Goal: Information Seeking & Learning: Find specific page/section

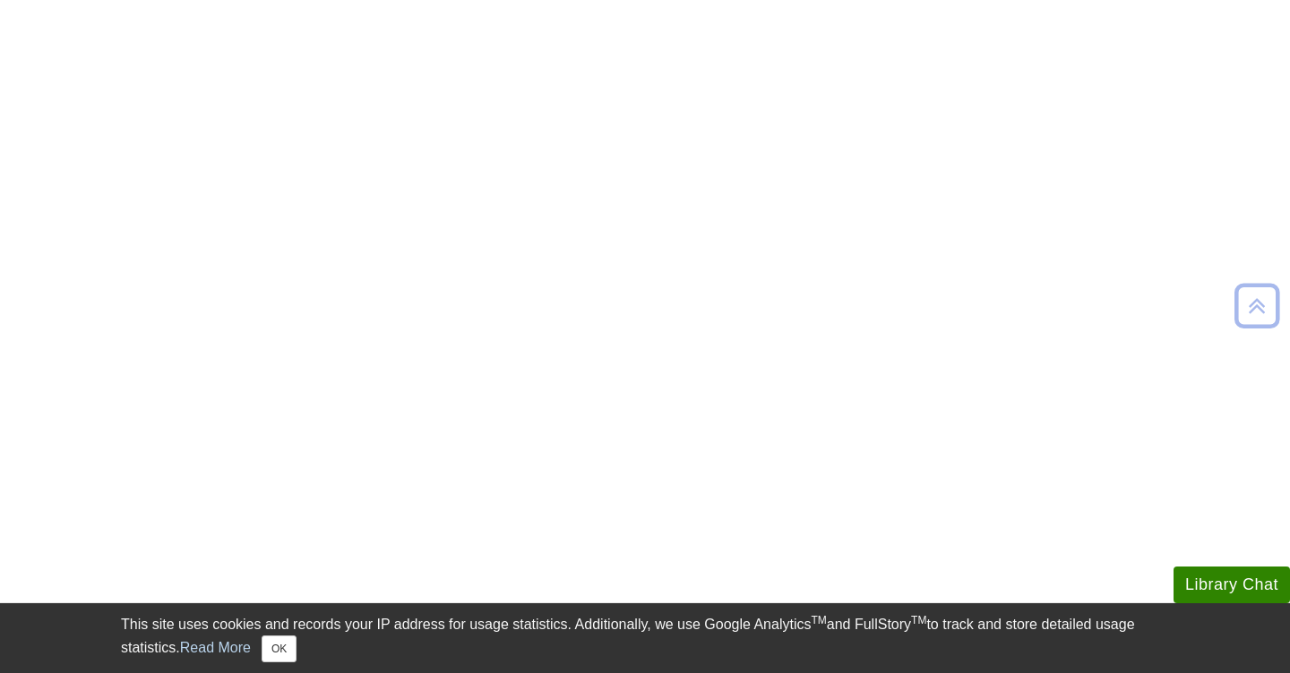
scroll to position [558, 0]
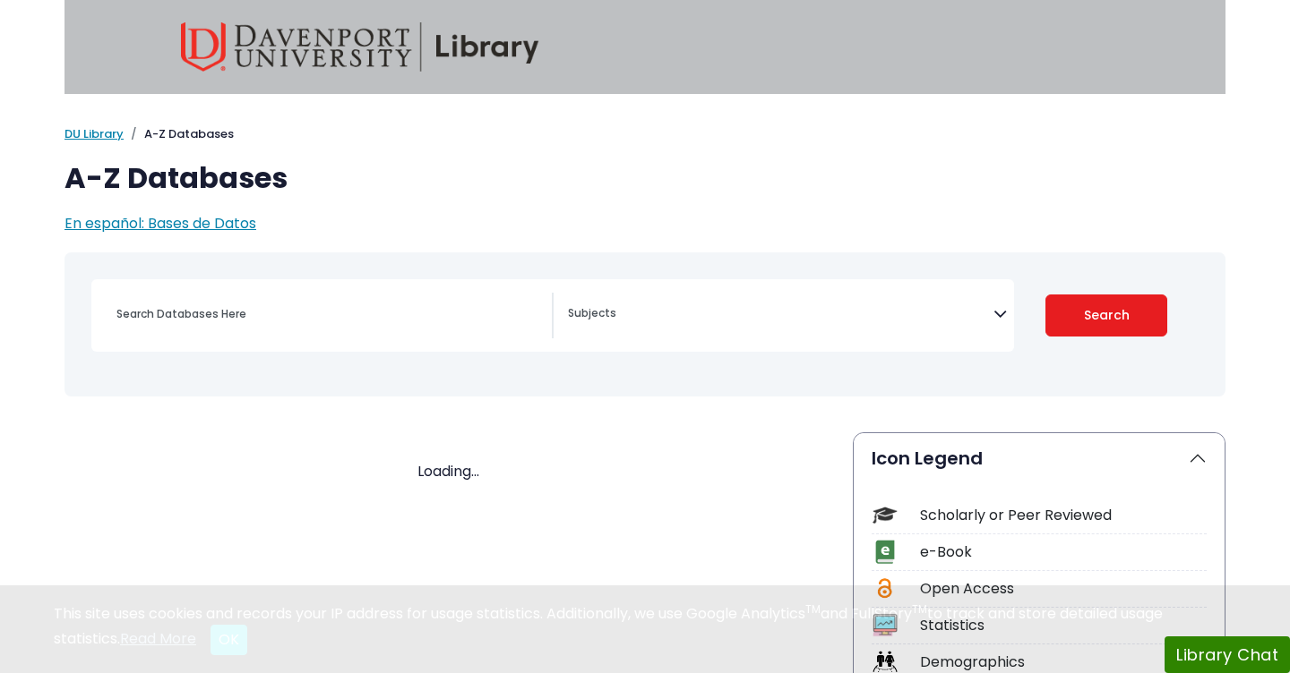
select select "Database Subject Filter"
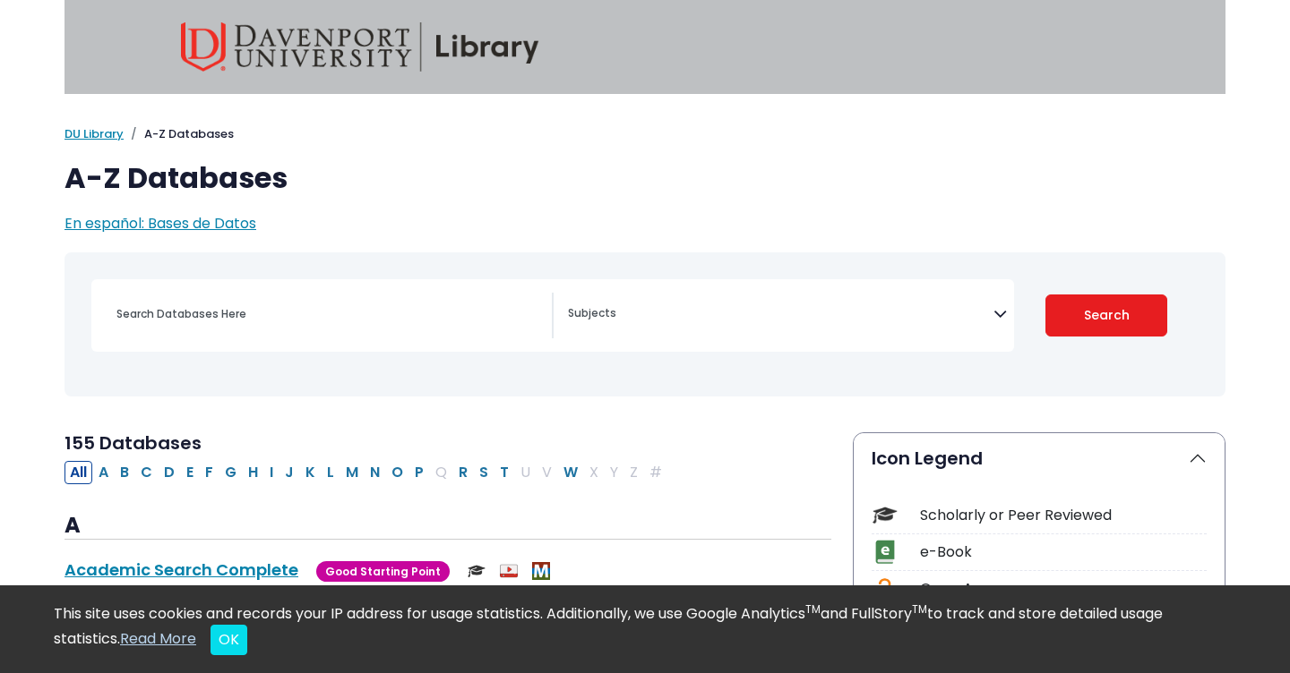
click at [367, 330] on div "Search filters" at bounding box center [329, 314] width 446 height 43
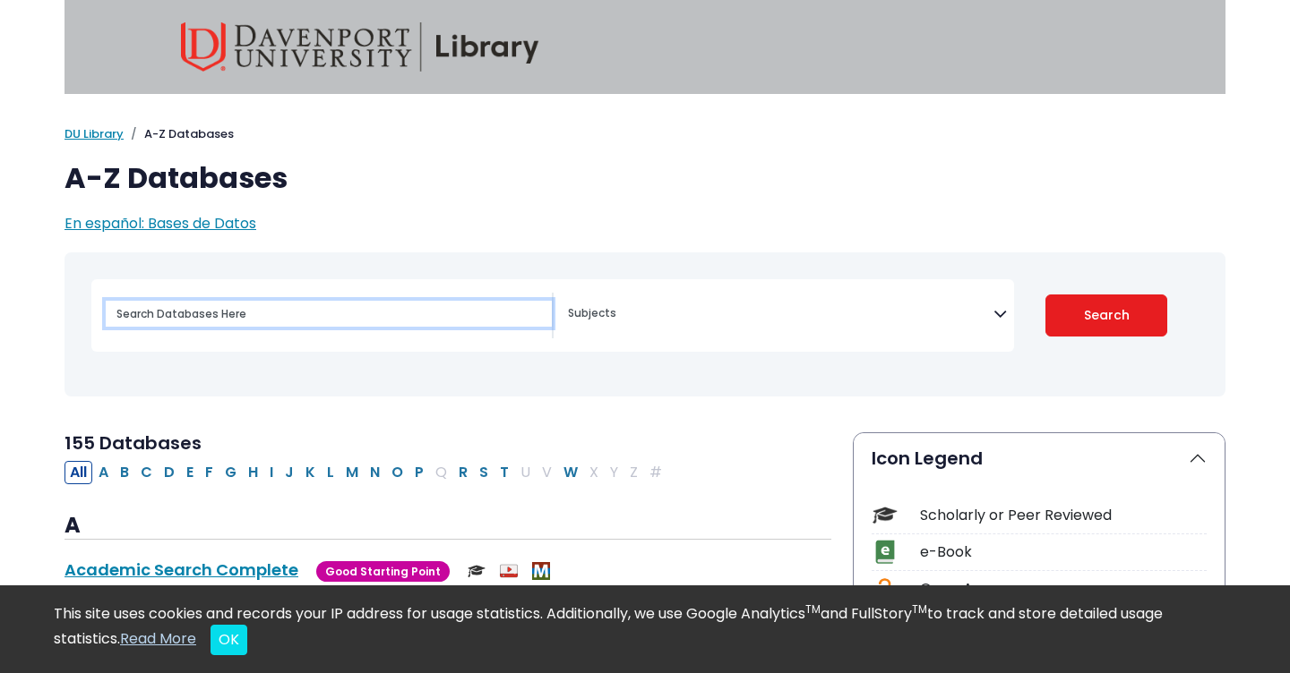
click at [254, 311] on input "Search database by title or keyword" at bounding box center [329, 314] width 446 height 26
type input "Clinicaltrials.gov"
click at [1106, 314] on button "Search" at bounding box center [1106, 316] width 123 height 42
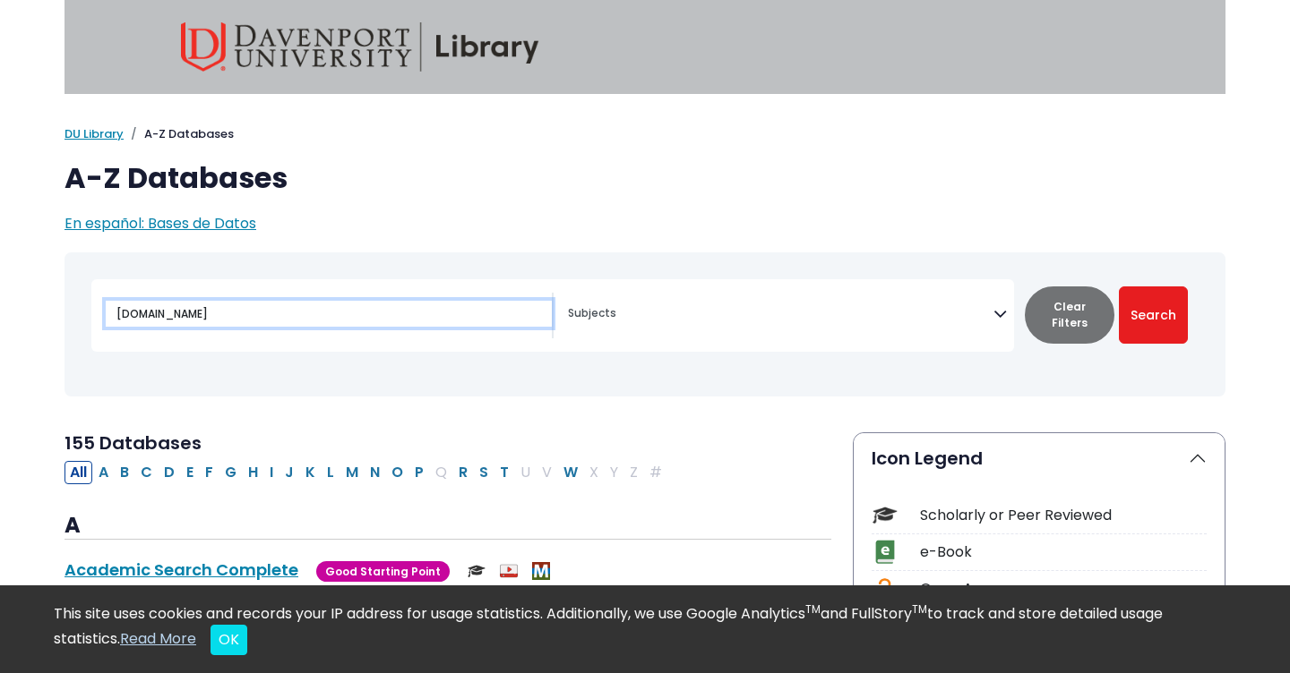
select select "Database Subject Filter"
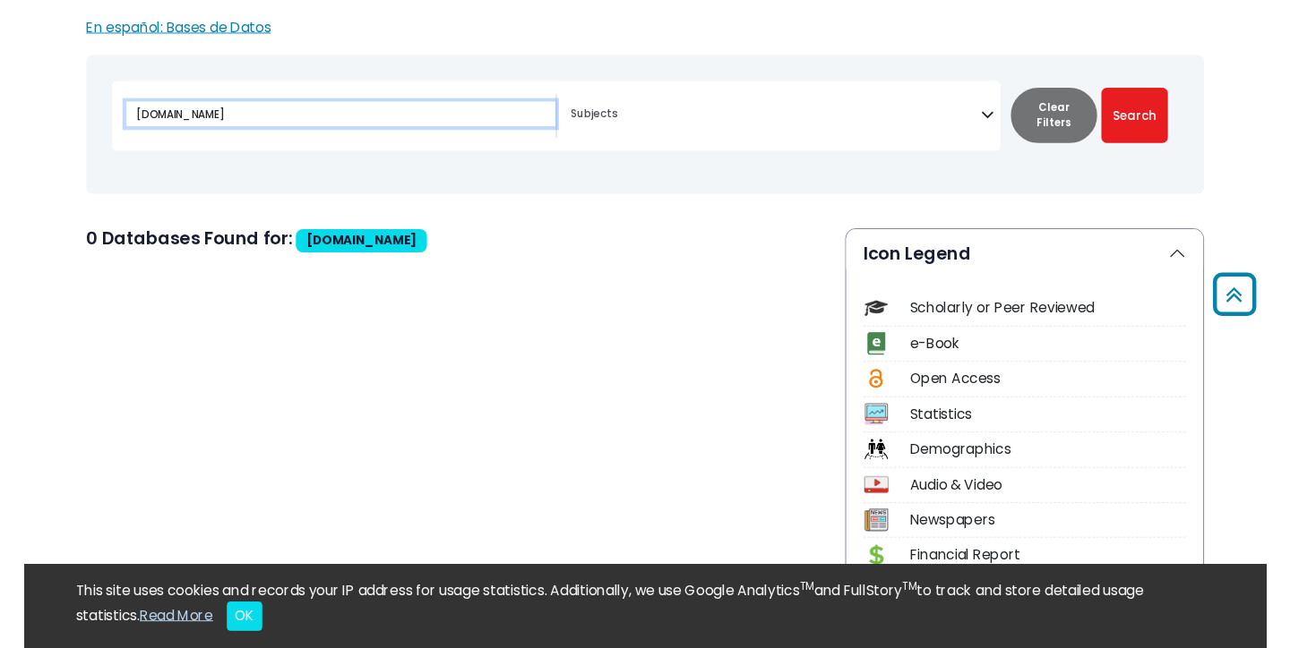
scroll to position [76, 0]
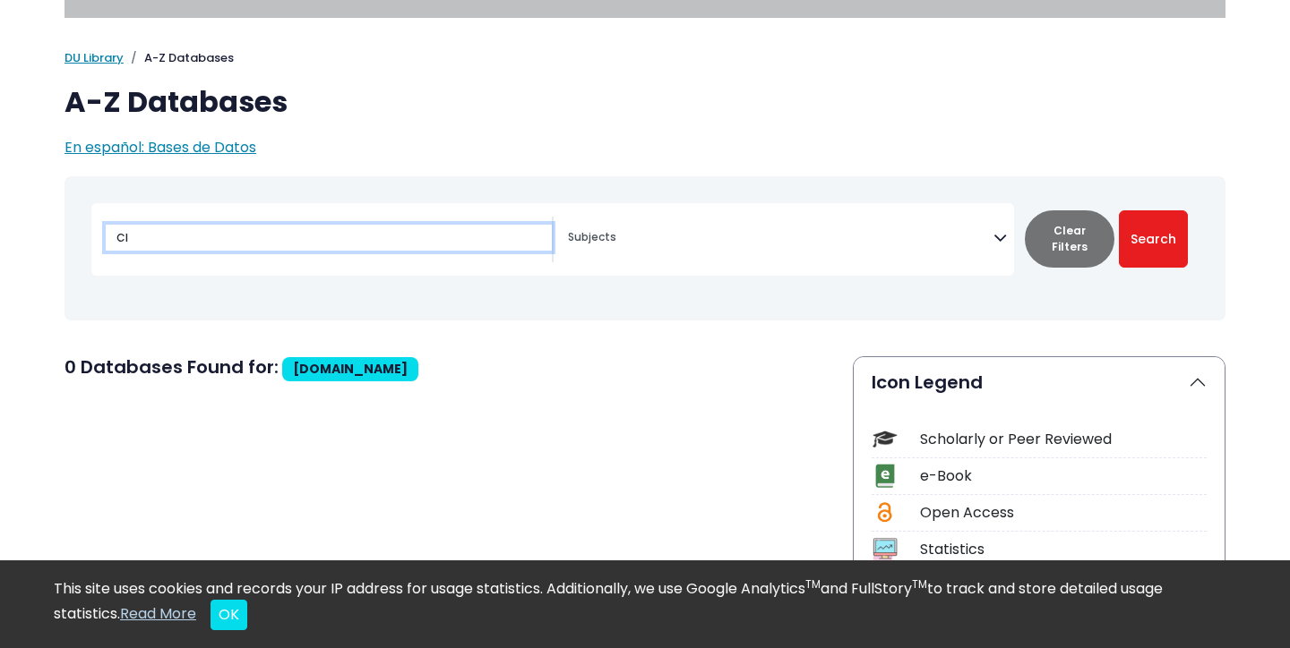
type input "C"
type input "Cochrane"
click at [1153, 238] on button "Search" at bounding box center [1153, 238] width 69 height 57
select select "Database Subject Filter"
type input "Cochrane Library"
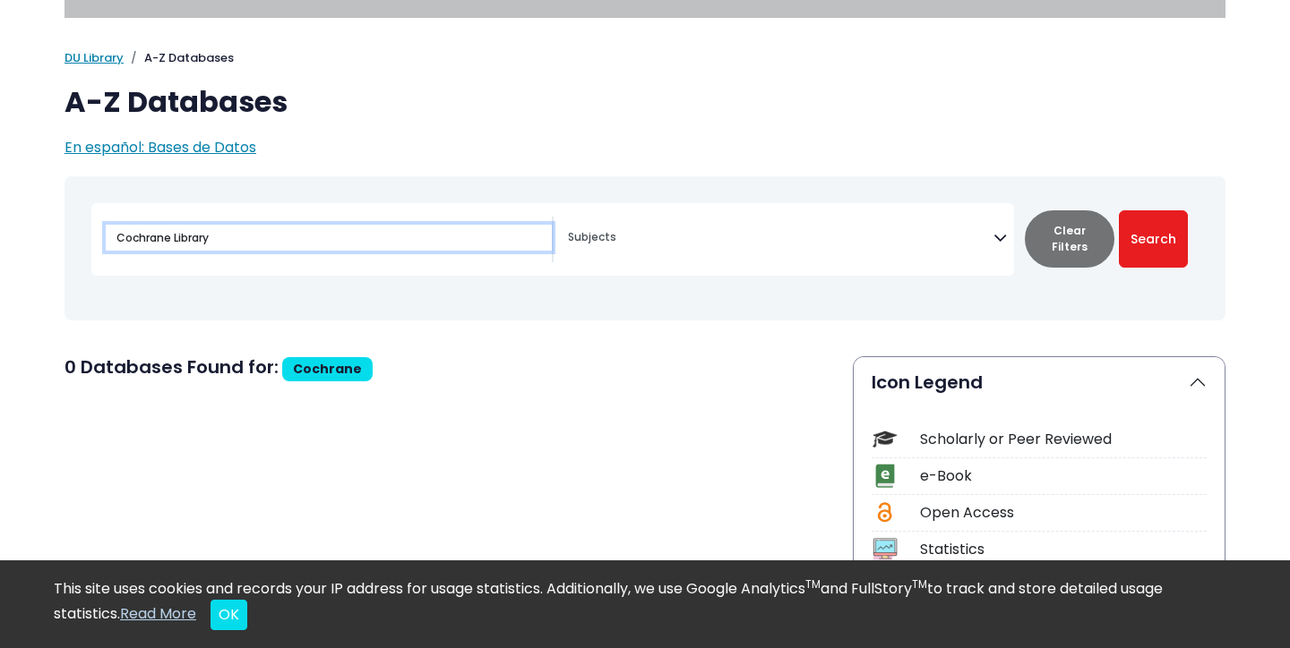
click at [1153, 238] on button "Search" at bounding box center [1153, 238] width 69 height 57
select select "Database Subject Filter"
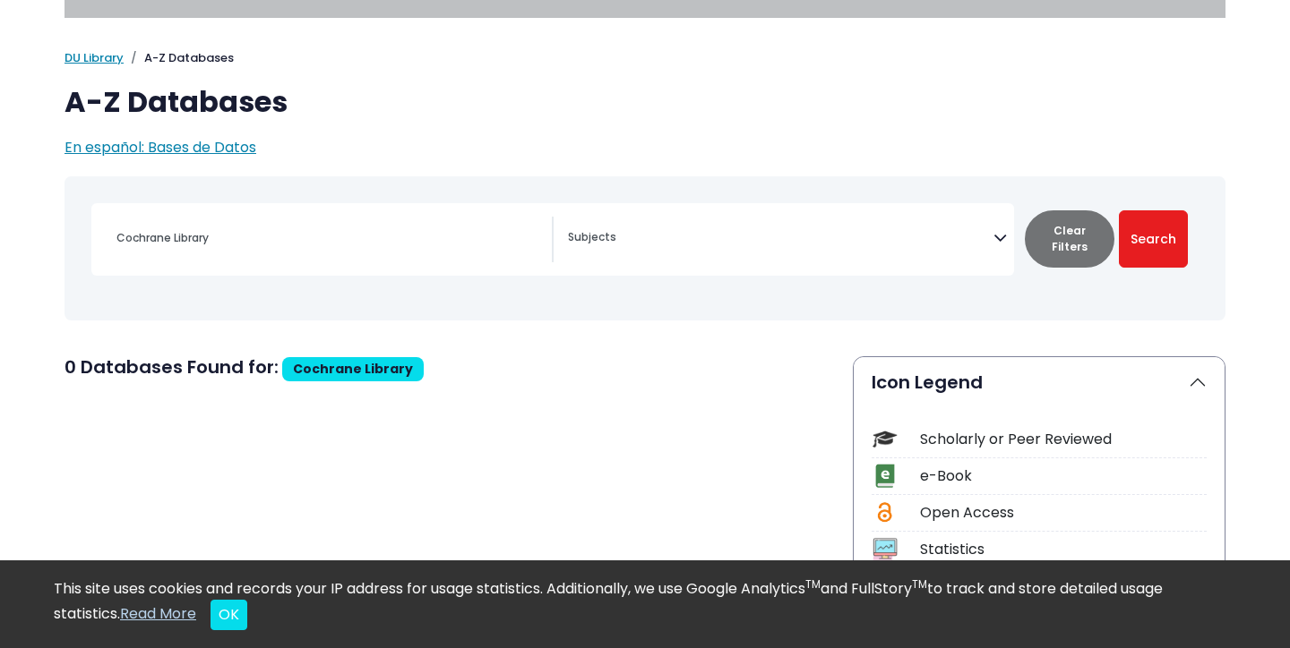
click at [1050, 233] on button "Clear Filters" at bounding box center [1070, 238] width 90 height 57
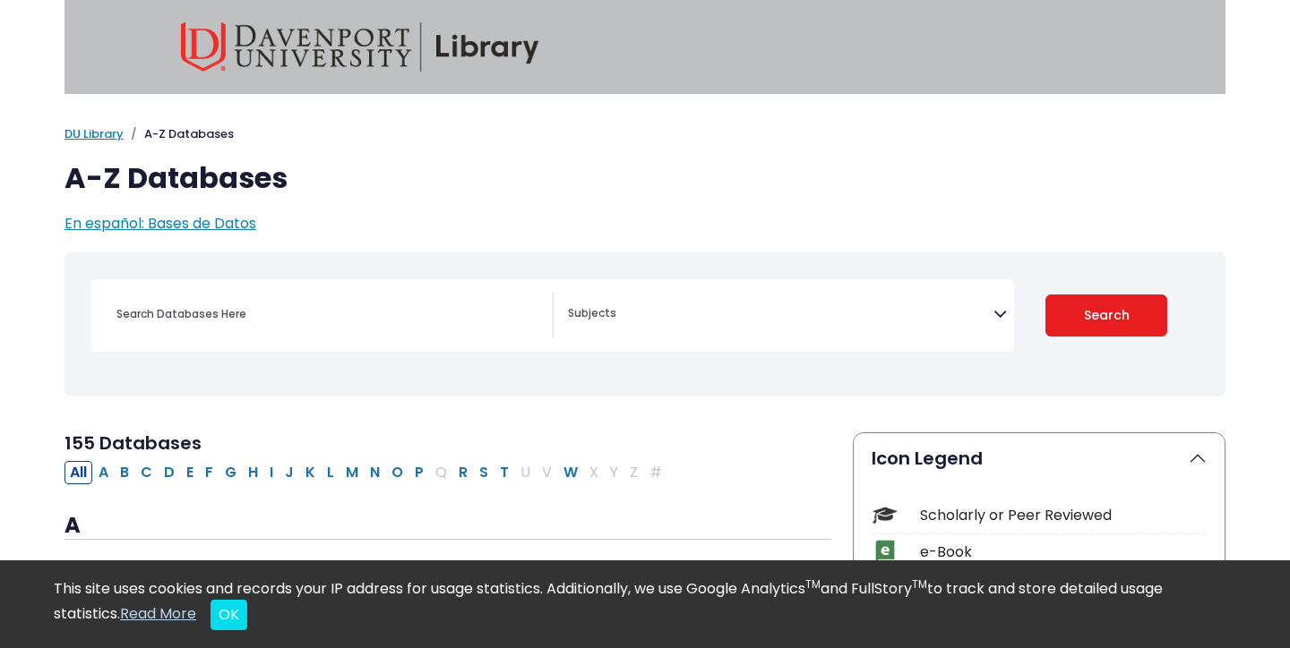
click at [384, 290] on div "Coronavirus Guide Accounting, Finance & Economics (ACCT, FINC & ECON) Advertisi…" at bounding box center [552, 315] width 922 height 73
click at [385, 324] on input "Search database by title or keyword" at bounding box center [329, 314] width 446 height 26
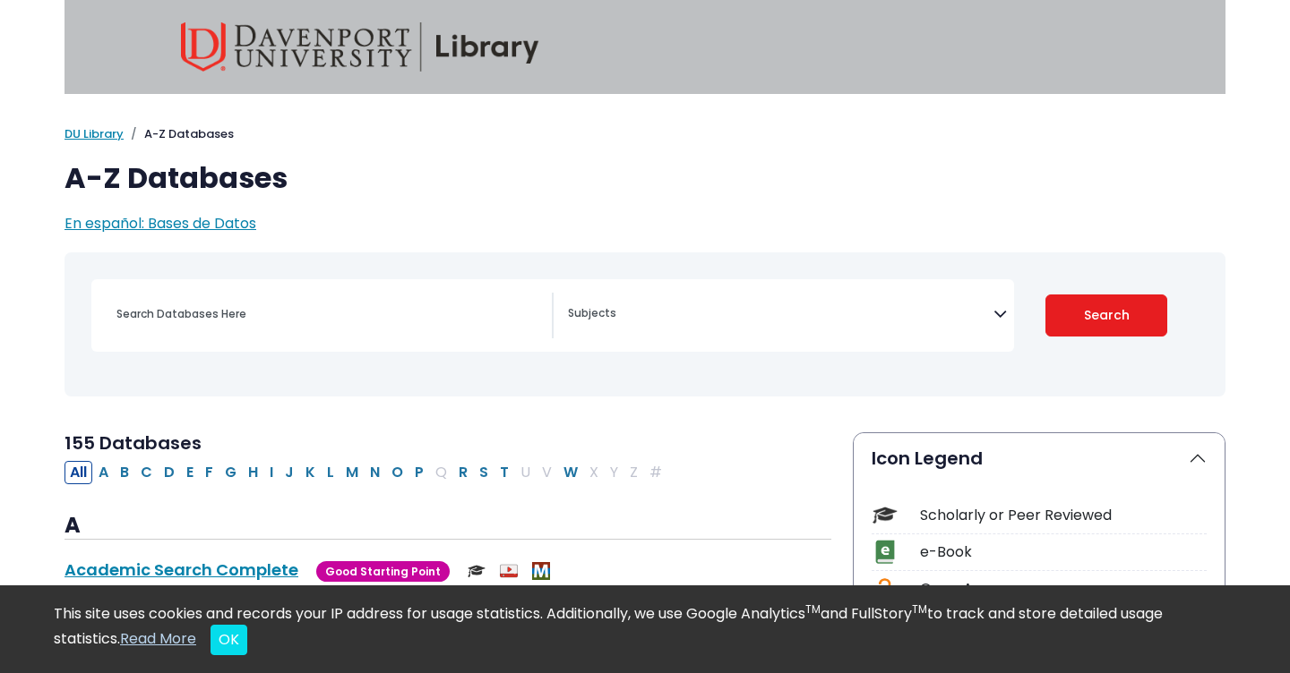
click at [187, 639] on link "Read More" at bounding box center [158, 639] width 76 height 21
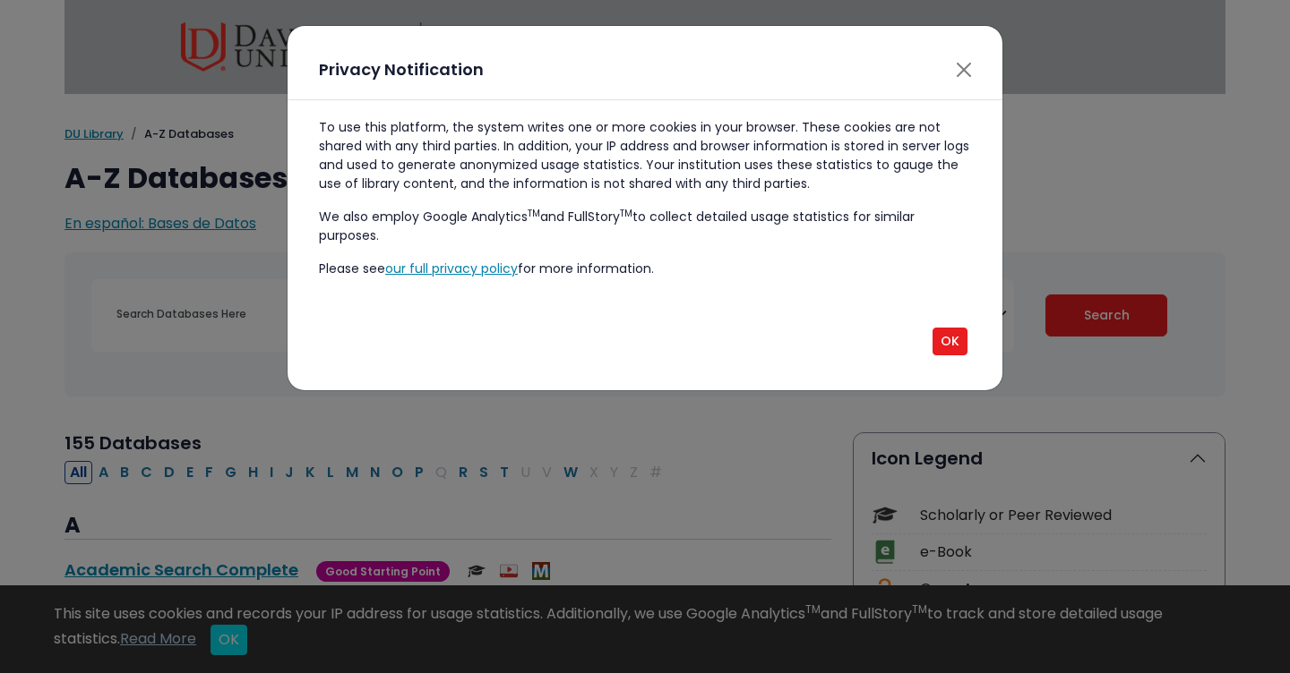
select select "Database Subject Filter"
click at [953, 343] on button "OK" at bounding box center [949, 342] width 35 height 28
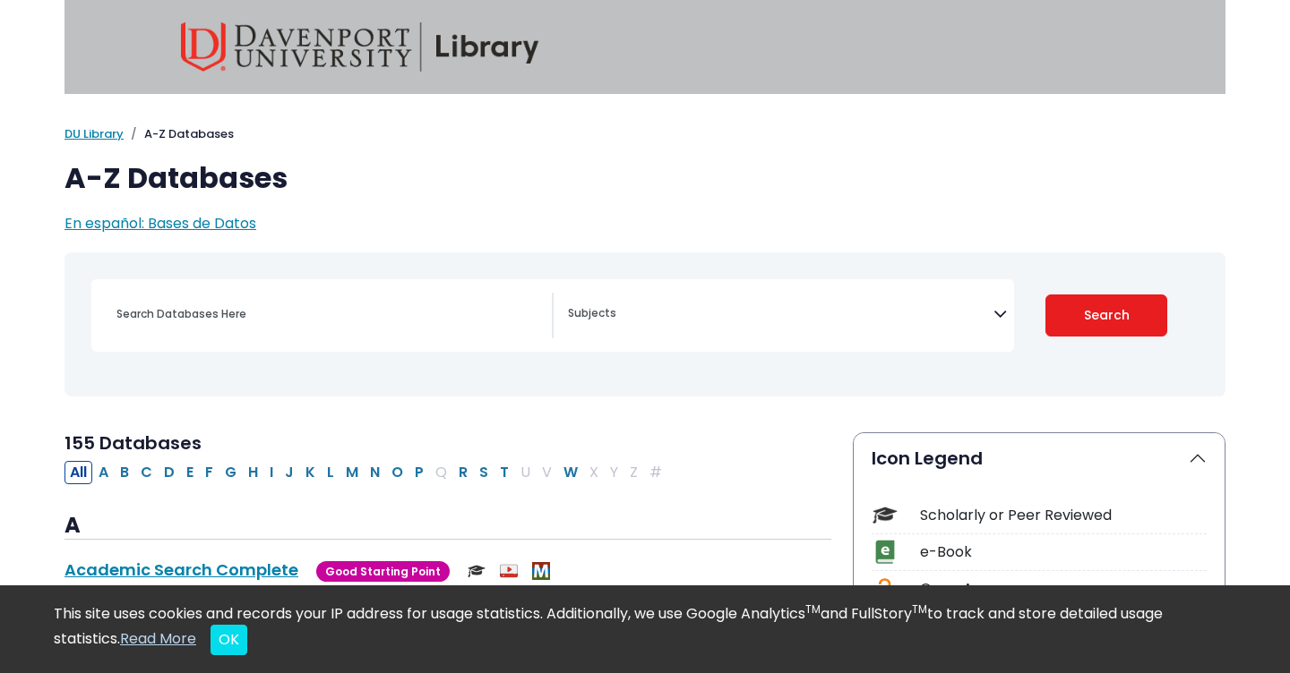
click at [737, 394] on nav "Toggle search filters navigation" at bounding box center [644, 325] width 1161 height 144
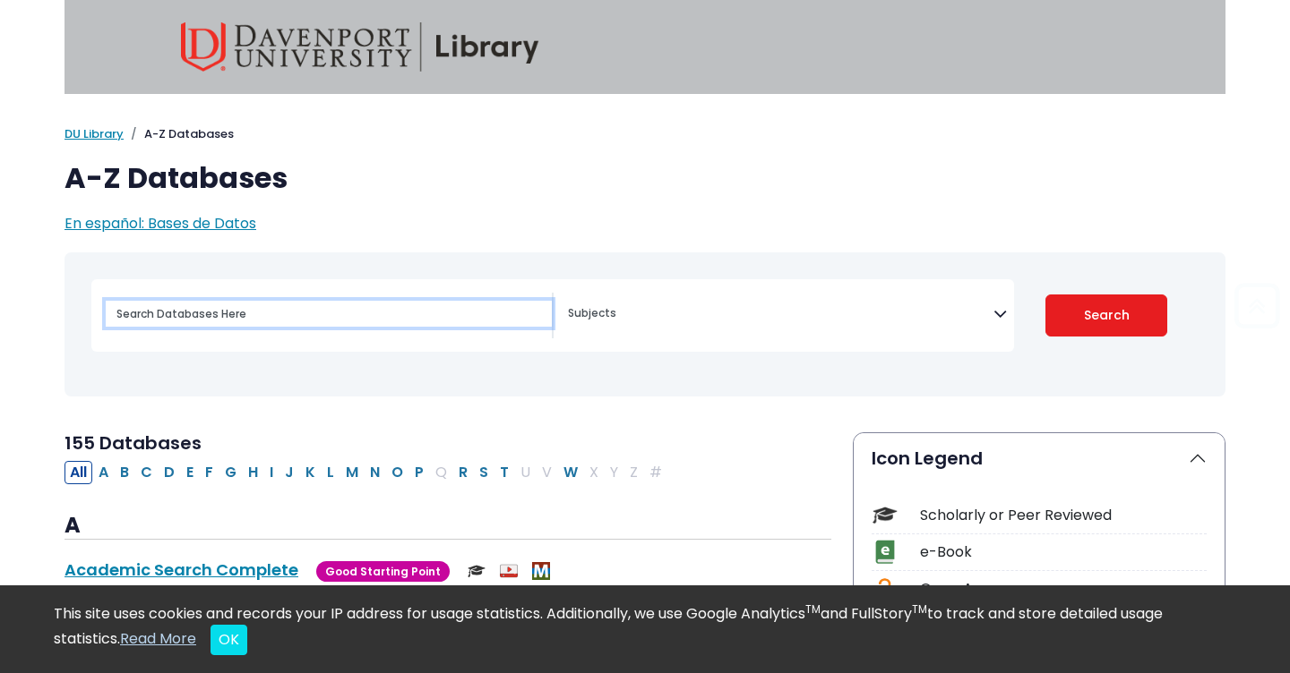
click at [214, 310] on input "Search database by title or keyword" at bounding box center [329, 314] width 446 height 26
type input "Educational Resources Information Center"
click at [1106, 314] on button "Search" at bounding box center [1106, 316] width 123 height 42
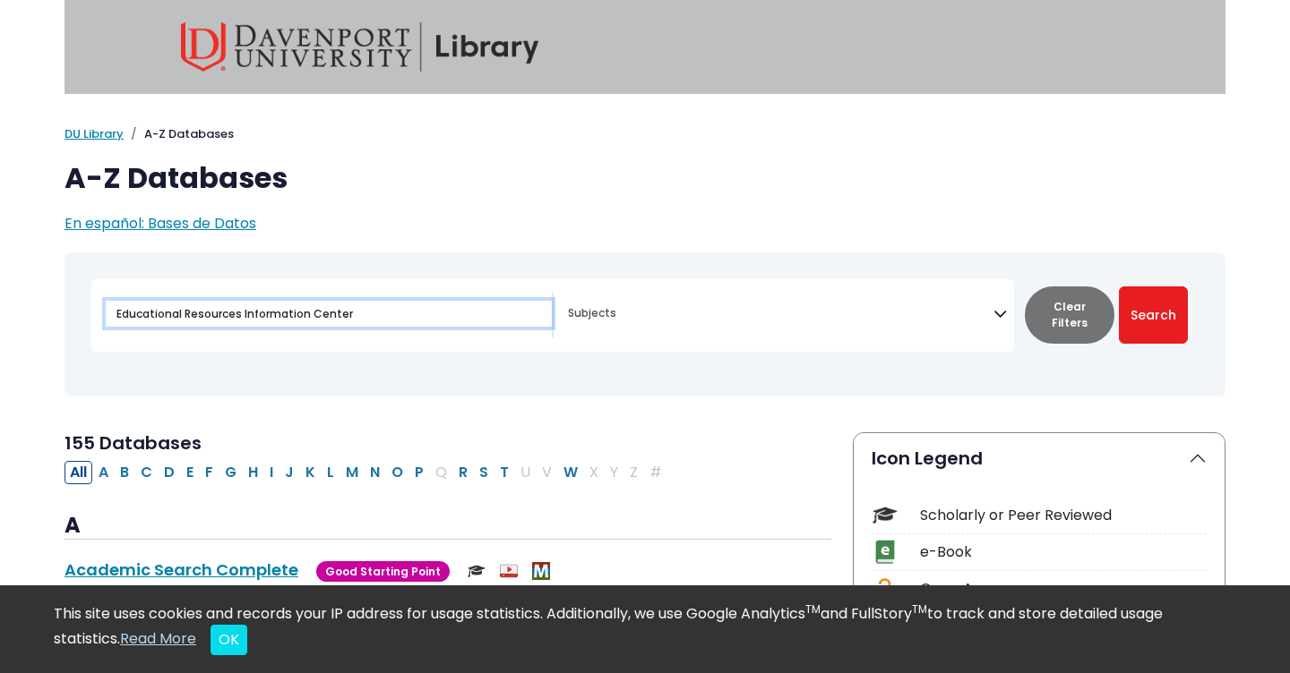
select select "Database Subject Filter"
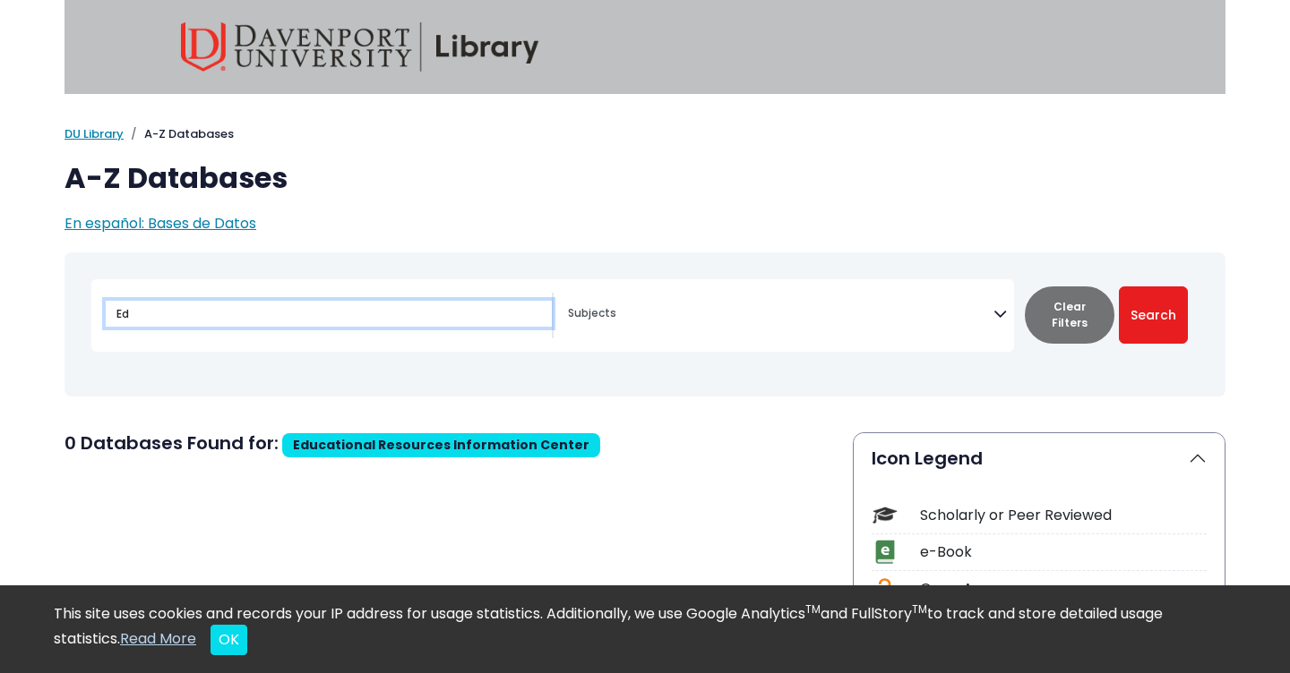
type input "E"
type input "Google"
click at [1153, 314] on button "Search" at bounding box center [1153, 315] width 69 height 57
select select "Database Subject Filter"
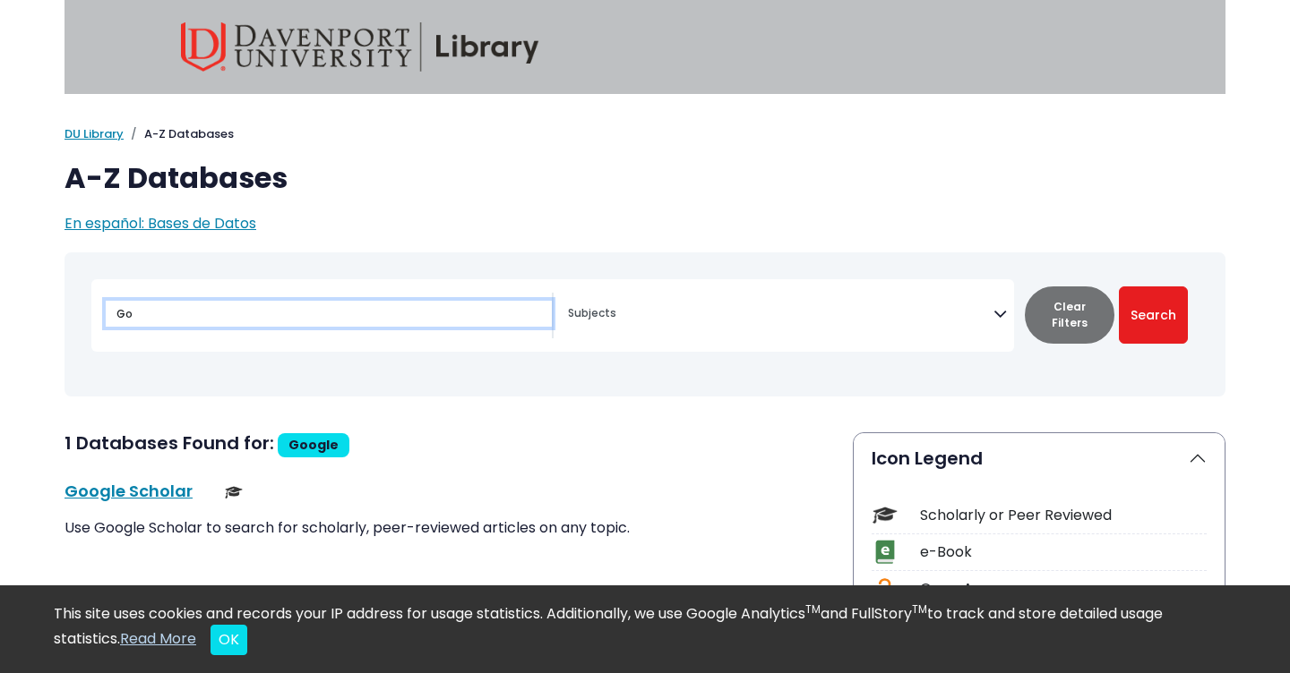
type input "G"
type input "HAPI"
click at [1153, 314] on button "Search" at bounding box center [1153, 315] width 69 height 57
select select "Database Subject Filter"
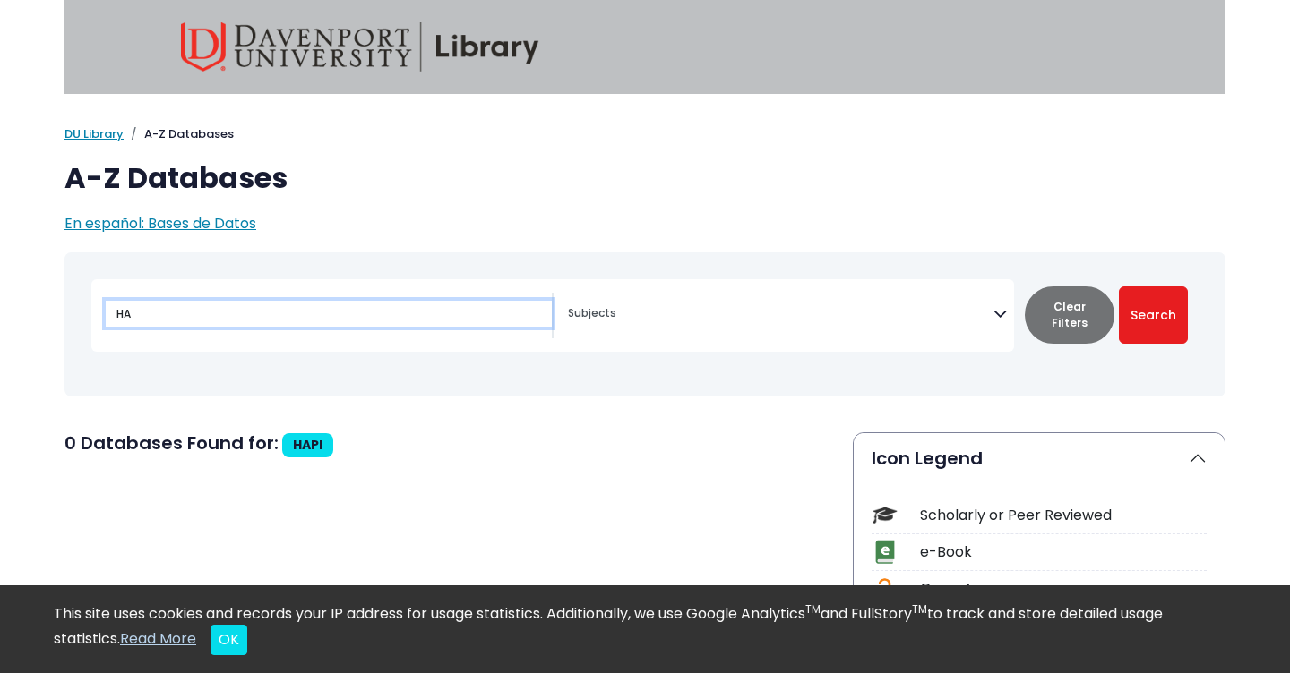
type input "H"
type input "Health and Psychosocial Instruments"
click at [1153, 314] on button "Search" at bounding box center [1153, 315] width 69 height 57
select select "Database Subject Filter"
type input "H"
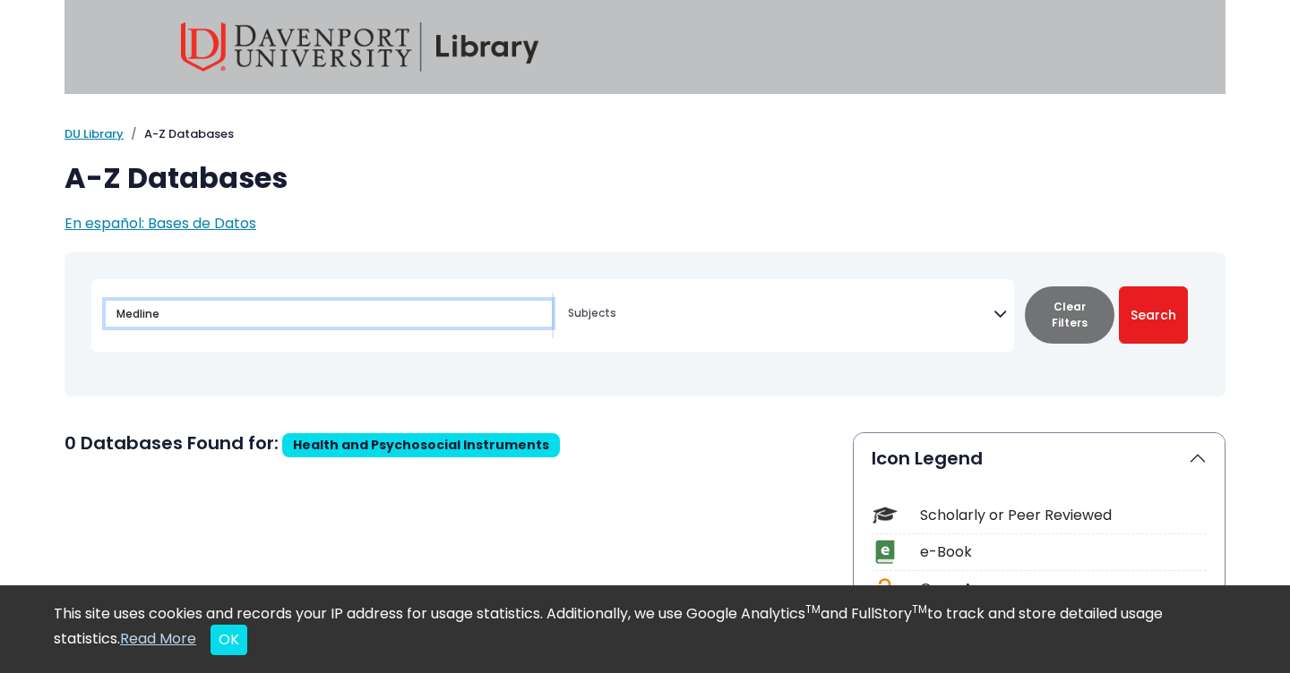
type input "Medline"
click at [1153, 314] on button "Search" at bounding box center [1153, 315] width 69 height 57
select select "Database Subject Filter"
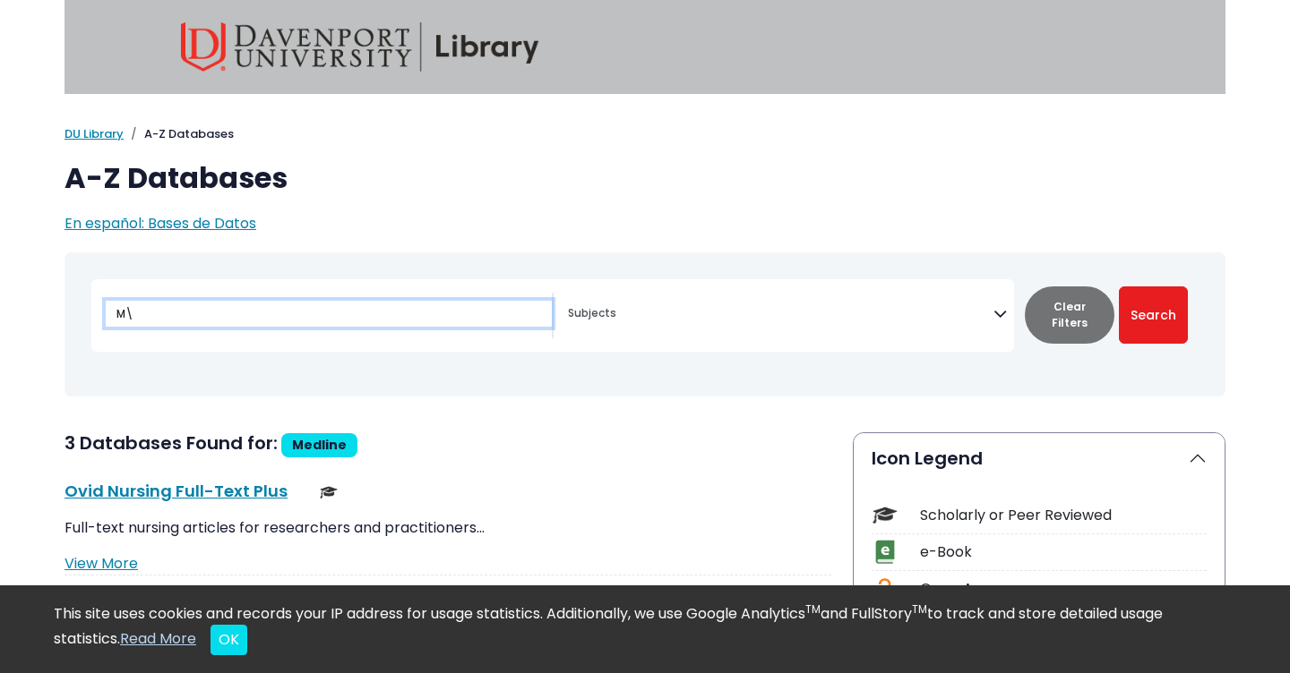
type input "M"
type input "National Rehabilitation"
click at [1153, 314] on button "Search" at bounding box center [1153, 315] width 69 height 57
select select "Database Subject Filter"
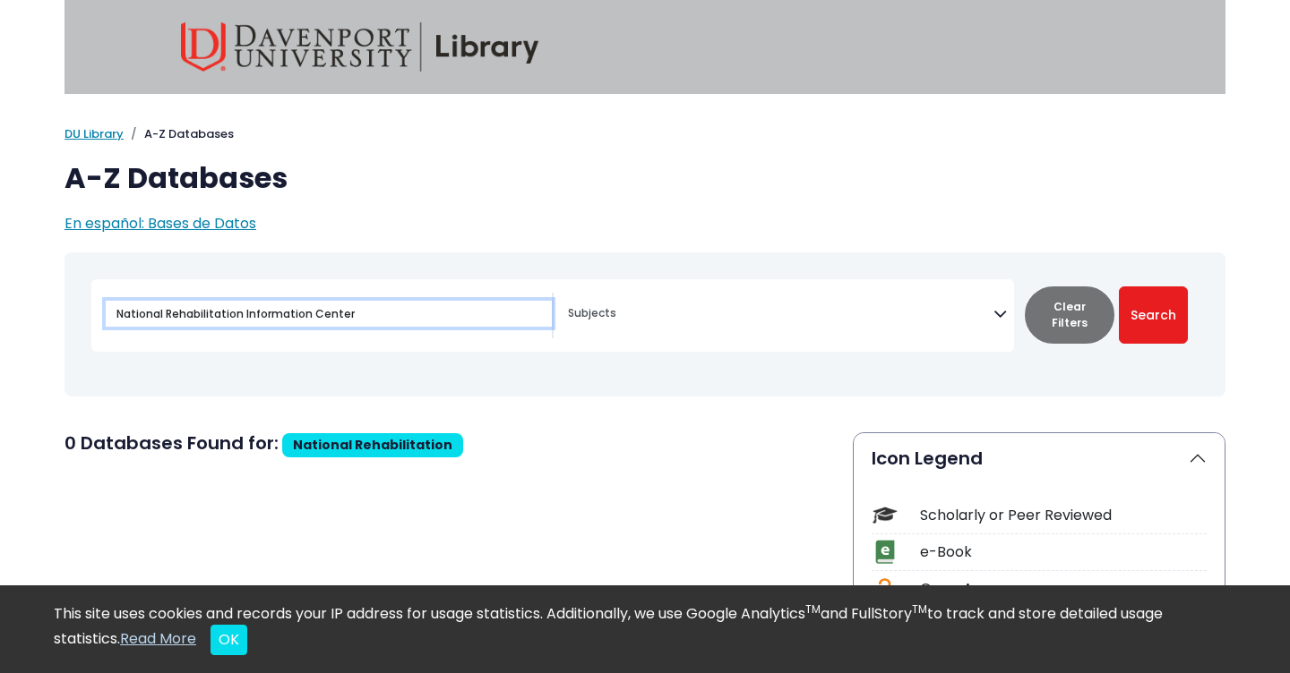
type input "National Rehabilitation Information Center"
click at [1153, 314] on button "Search" at bounding box center [1153, 315] width 69 height 57
select select "Database Subject Filter"
type input "N"
type input "OT search"
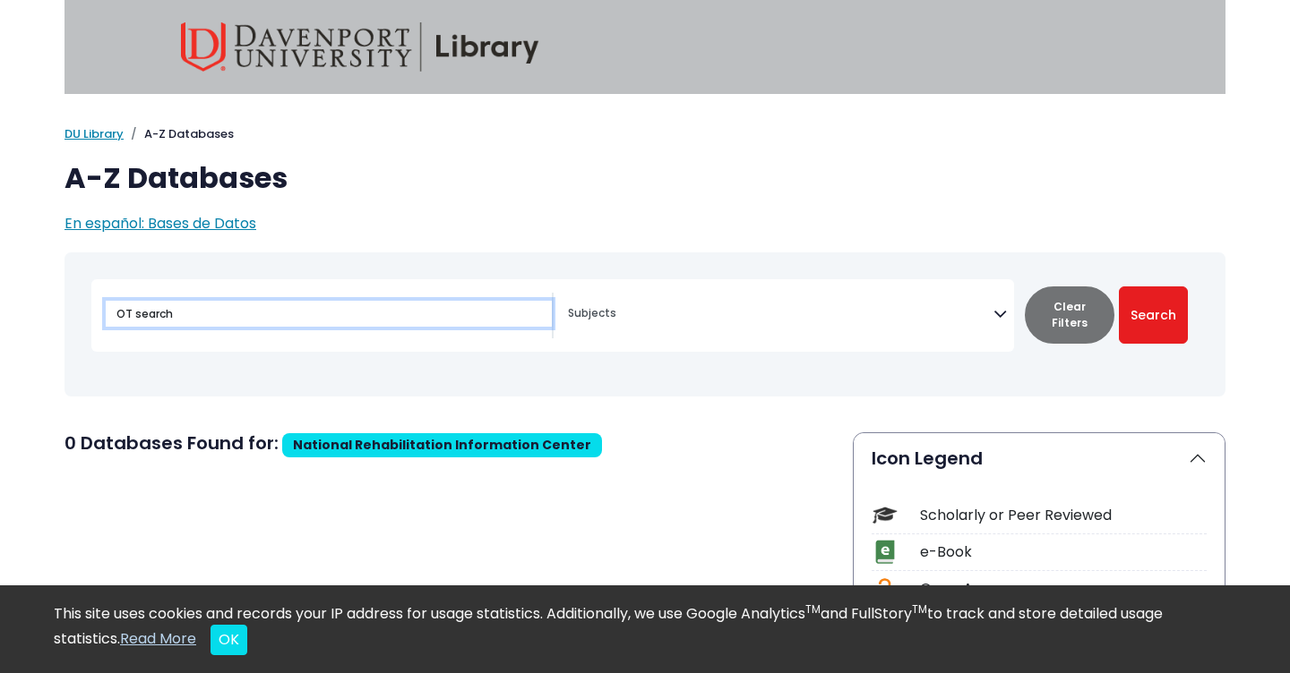
click at [1153, 314] on button "Search" at bounding box center [1153, 315] width 69 height 57
select select "Database Subject Filter"
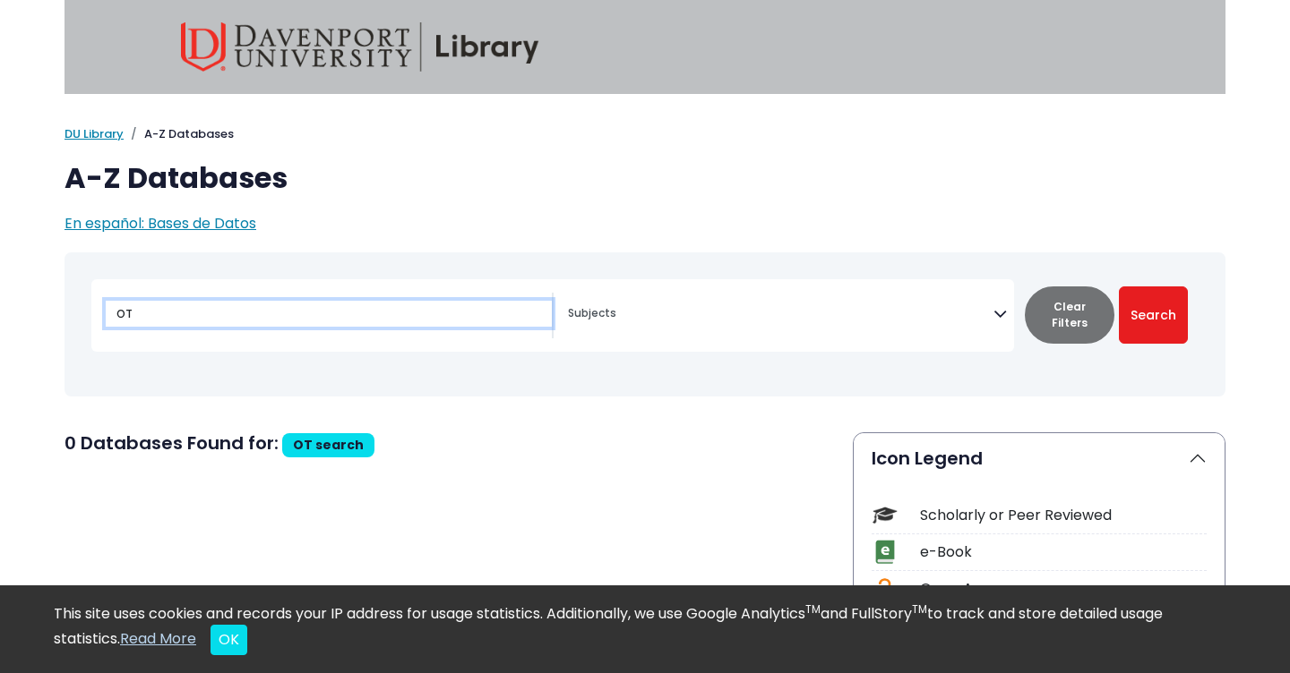
type input "O"
type input "OTseeker"
click at [1153, 314] on button "Search" at bounding box center [1153, 315] width 69 height 57
select select "Database Subject Filter"
type input "O"
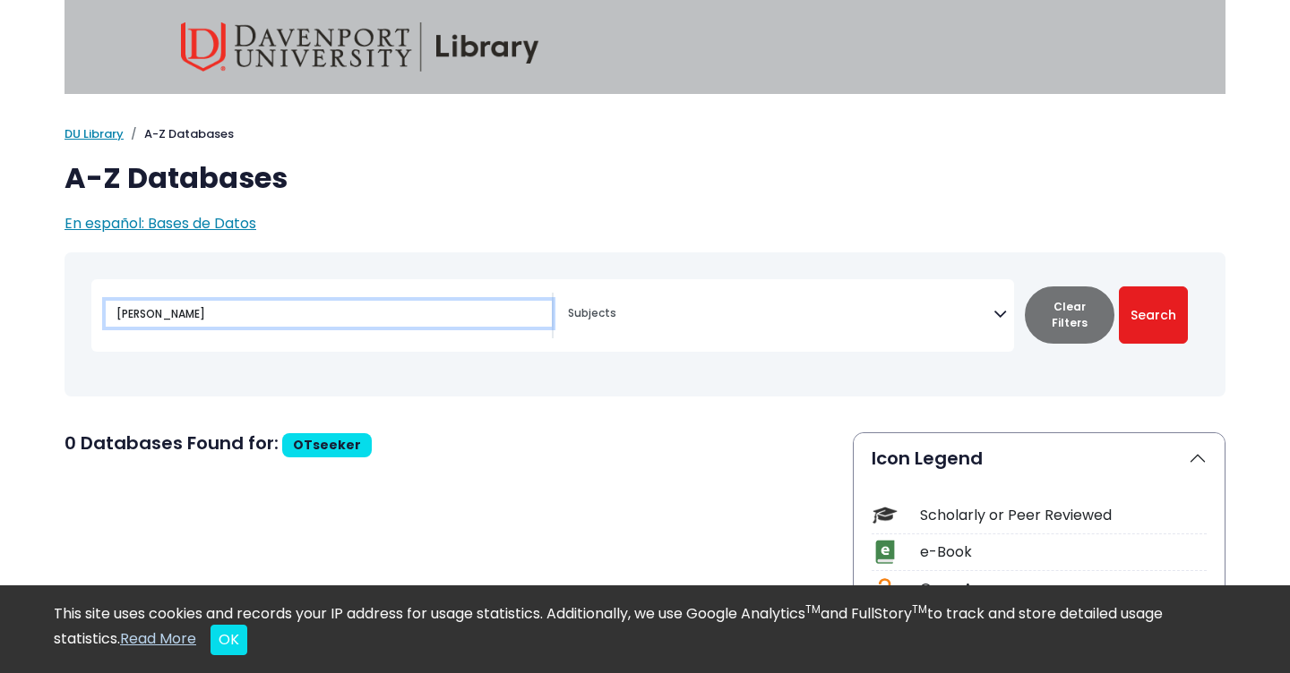
type input "PEDro"
click at [1153, 314] on button "Search" at bounding box center [1153, 315] width 69 height 57
select select "Database Subject Filter"
type input "P"
type input "PsycINFO"
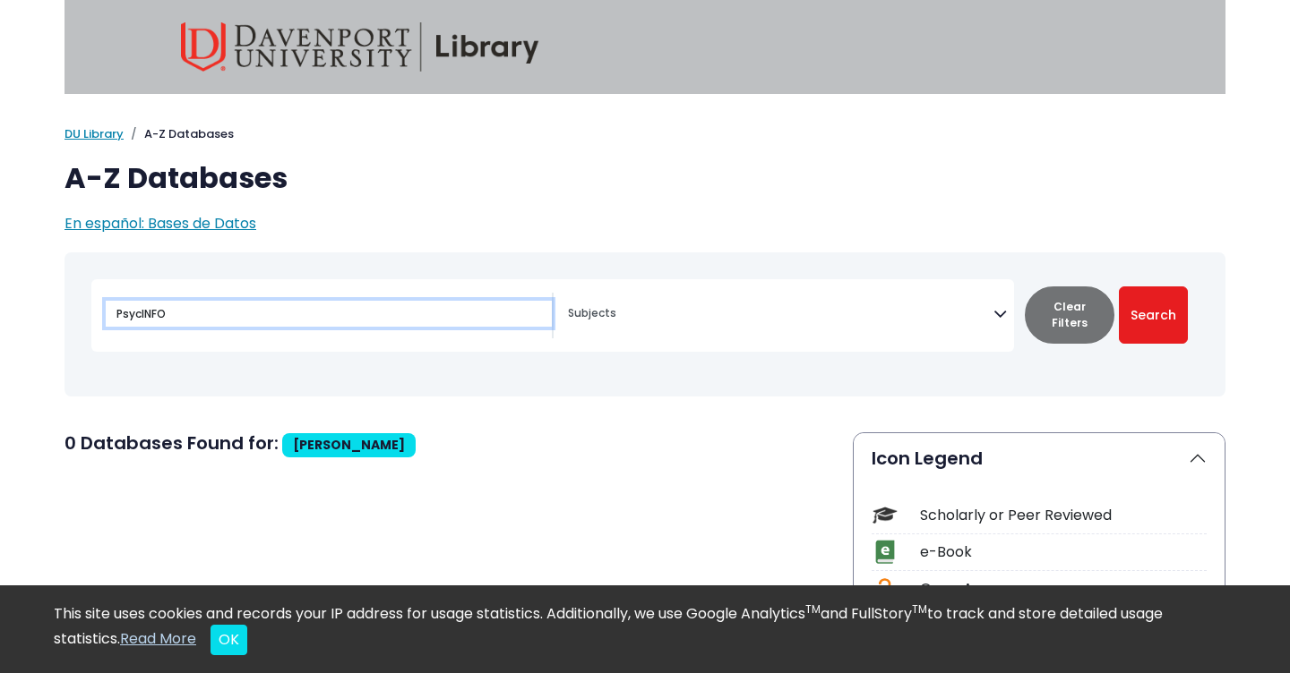
click at [1153, 314] on button "Search" at bounding box center [1153, 315] width 69 height 57
select select "Database Subject Filter"
type input "P"
type input "PubMeds"
click at [1153, 314] on button "Search" at bounding box center [1153, 315] width 69 height 57
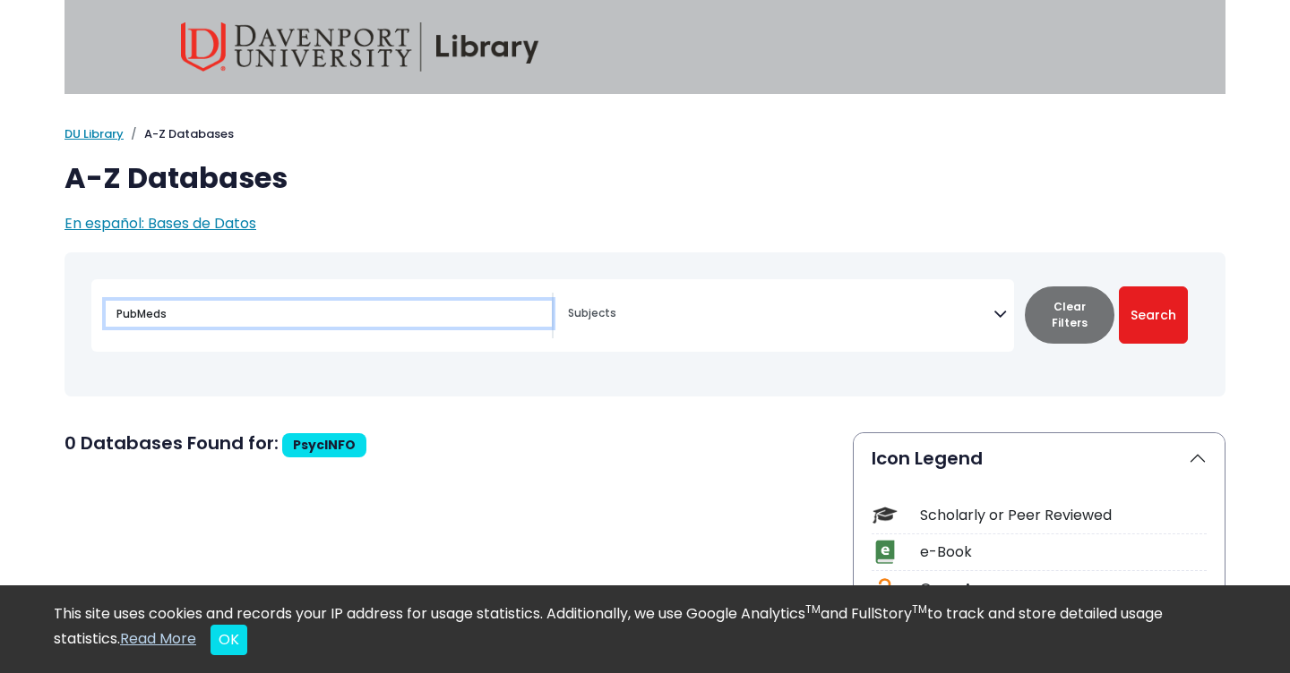
select select "Database Subject Filter"
type input "PubMed"
click at [1153, 314] on button "Search" at bounding box center [1153, 315] width 69 height 57
select select "Database Subject Filter"
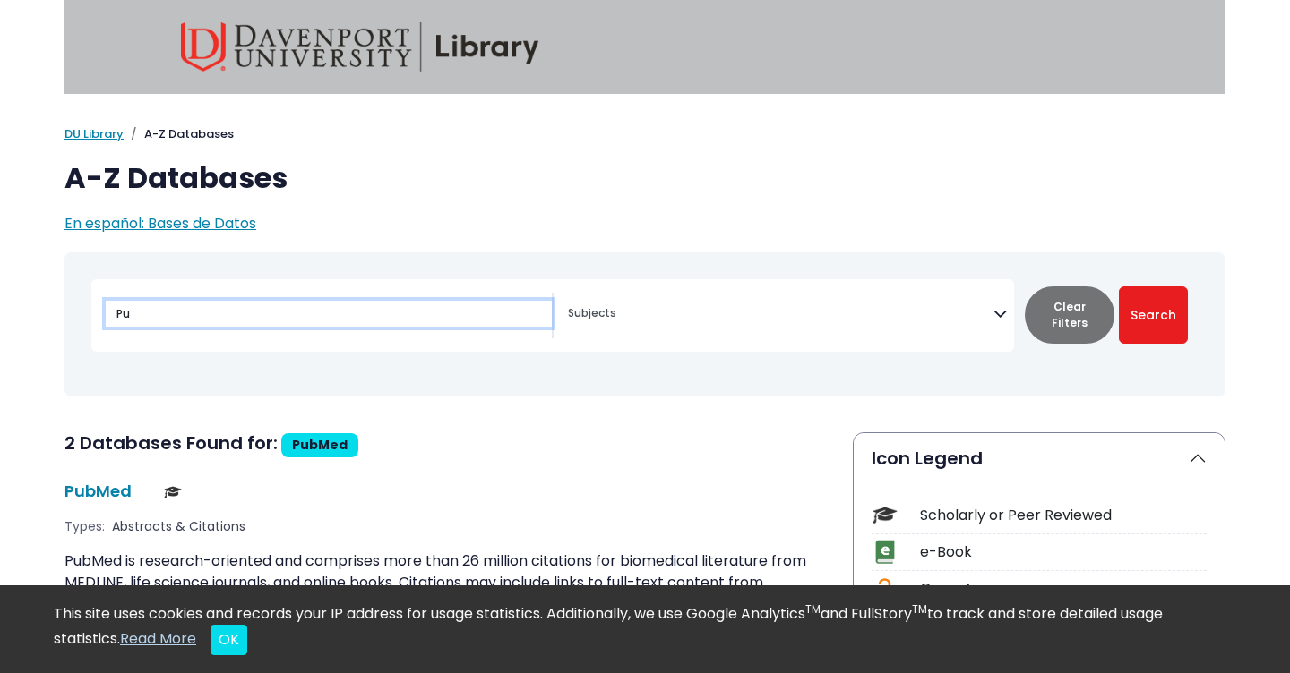
type input "P"
type input "Speech Bite"
click at [1153, 314] on button "Search" at bounding box center [1153, 315] width 69 height 57
select select "Database Subject Filter"
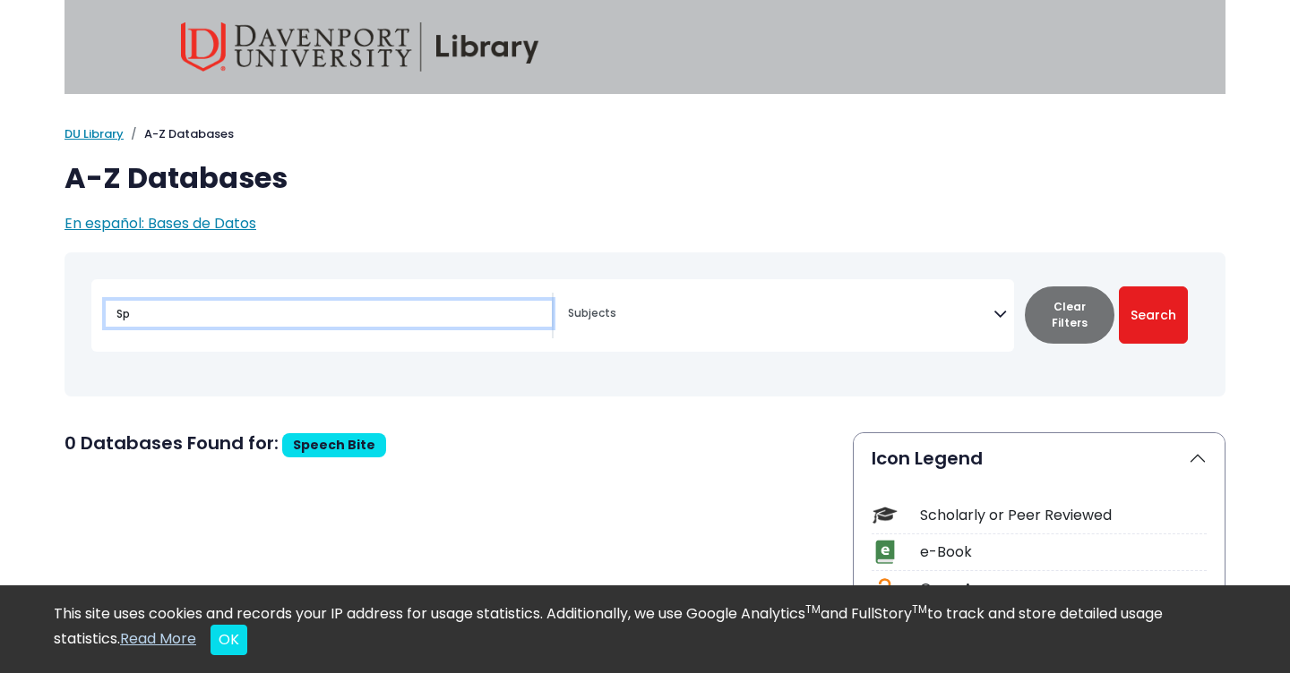
type input "S"
type input "SPORTDiscus"
click at [1153, 314] on button "Search" at bounding box center [1153, 315] width 69 height 57
select select "Database Subject Filter"
type input "S"
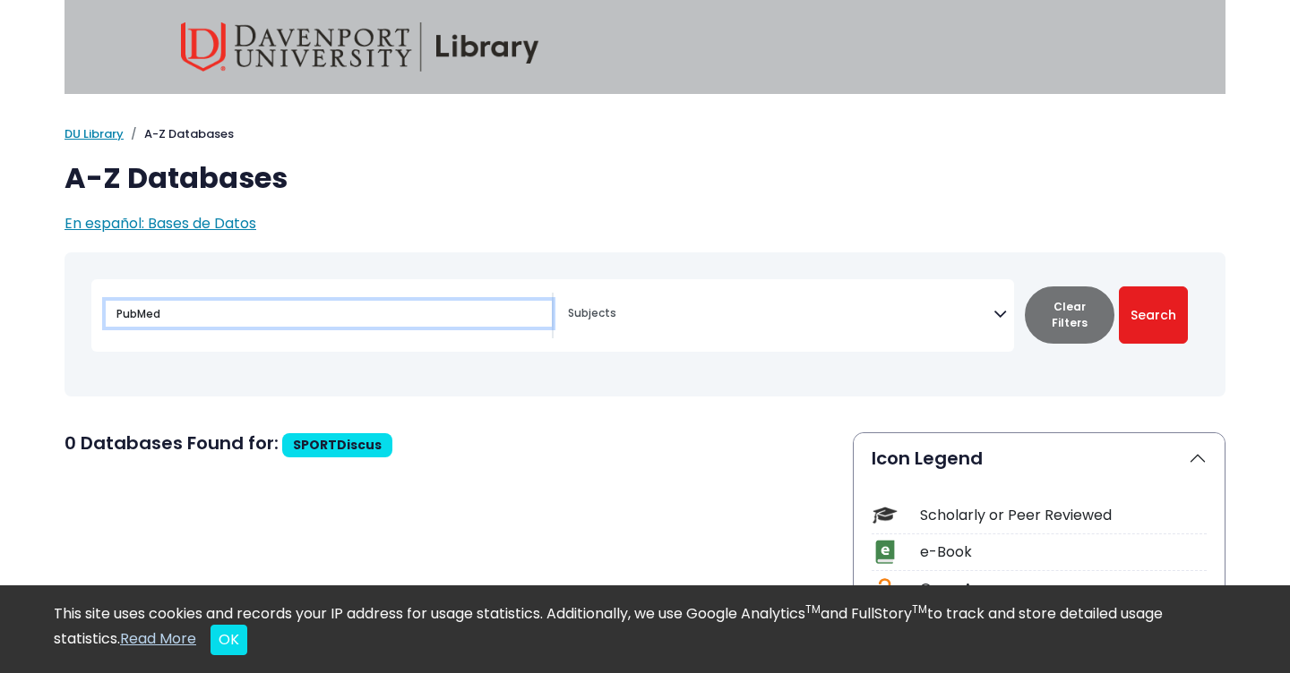
type input "PubMed"
click at [1153, 314] on button "Search" at bounding box center [1153, 315] width 69 height 57
select select "Database Subject Filter"
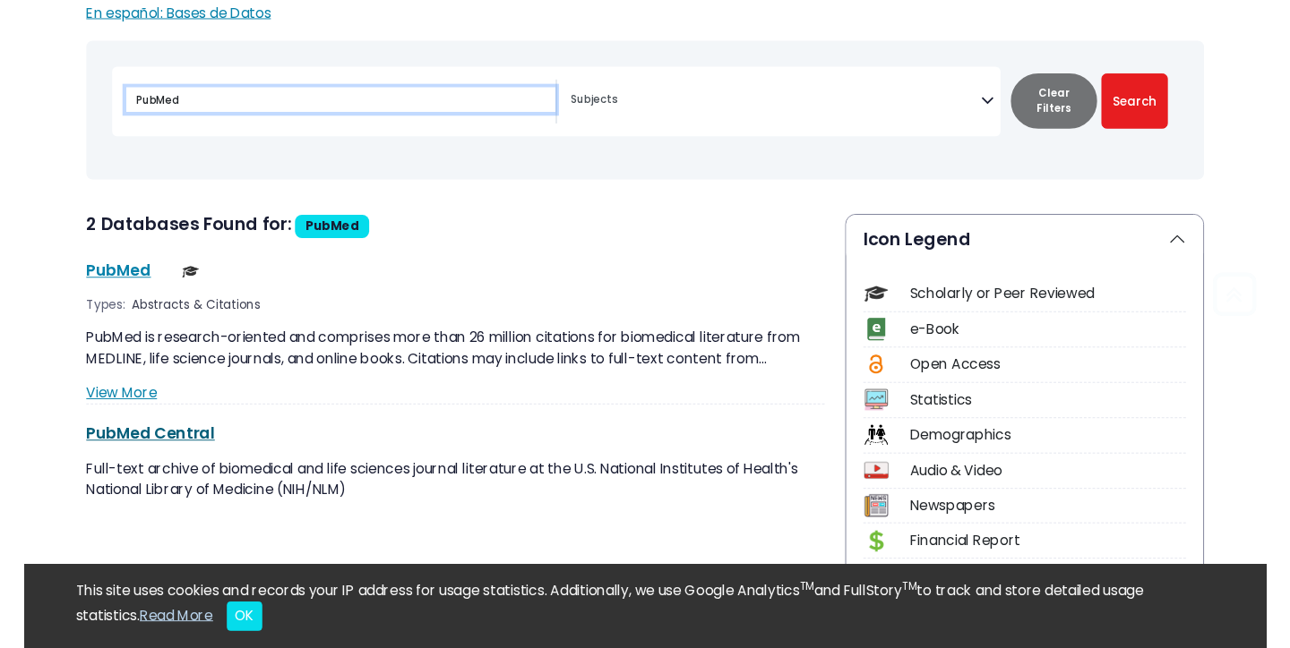
scroll to position [211, 0]
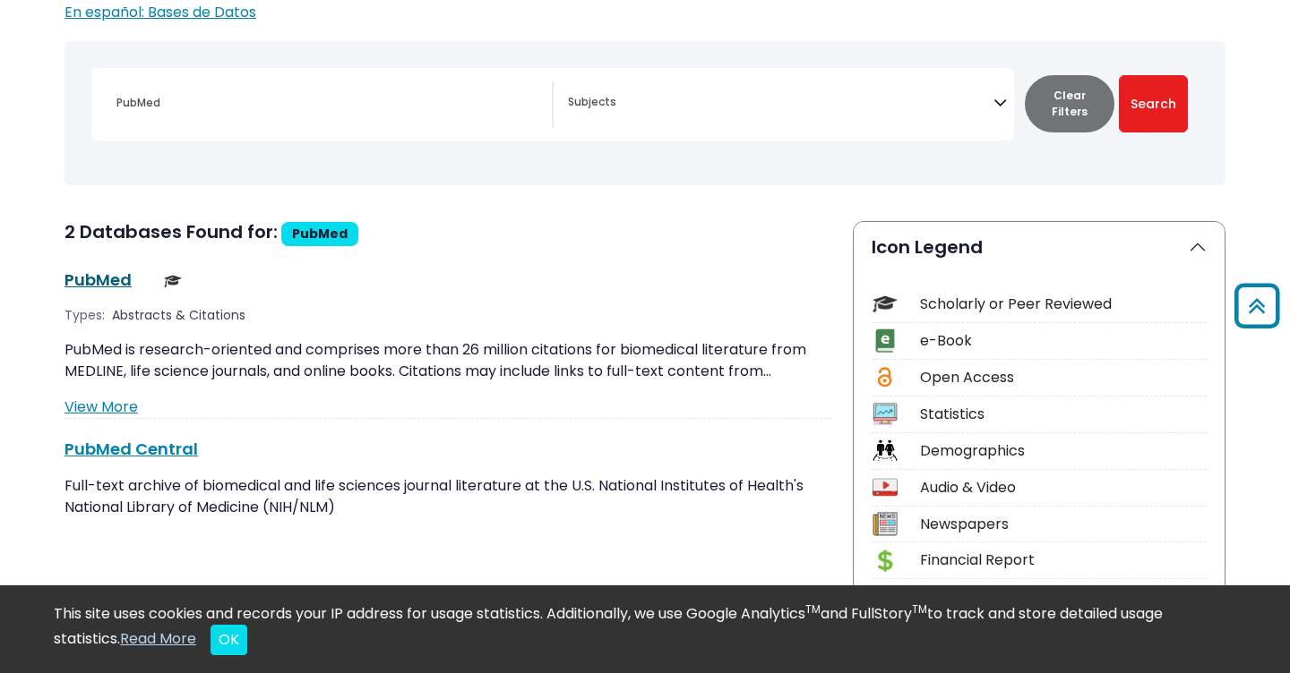
click at [103, 273] on link "PubMed This link opens in a new window" at bounding box center [97, 280] width 67 height 22
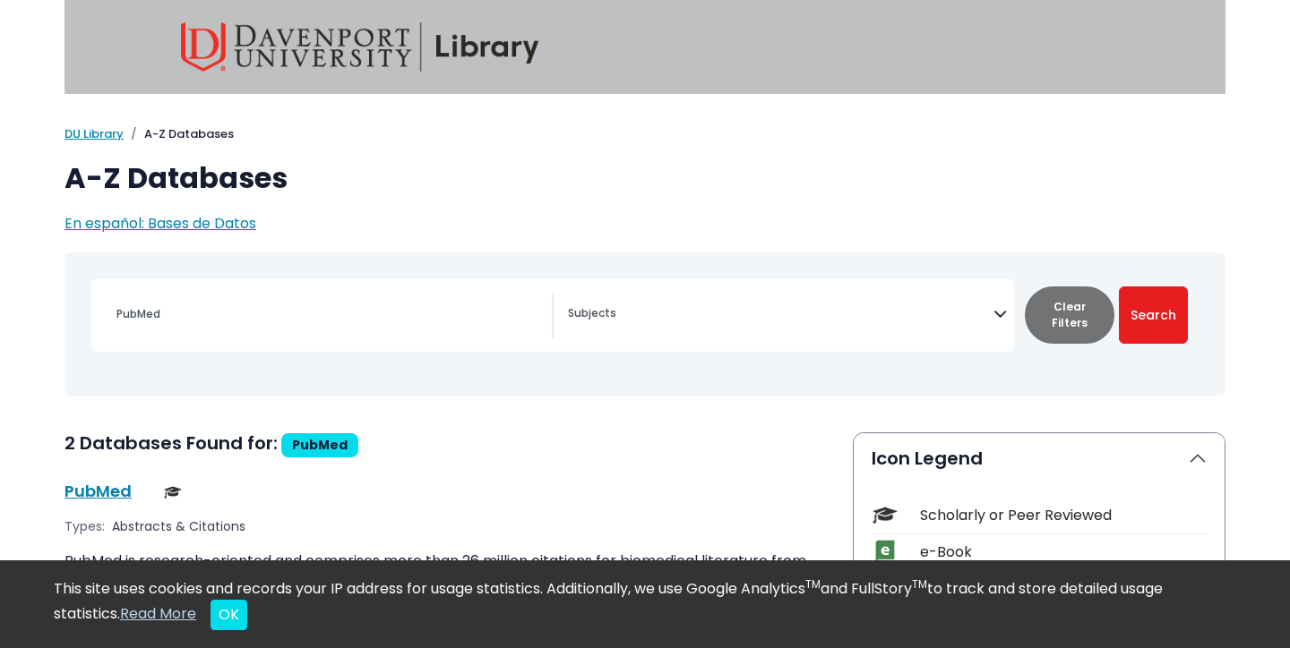
scroll to position [134, 0]
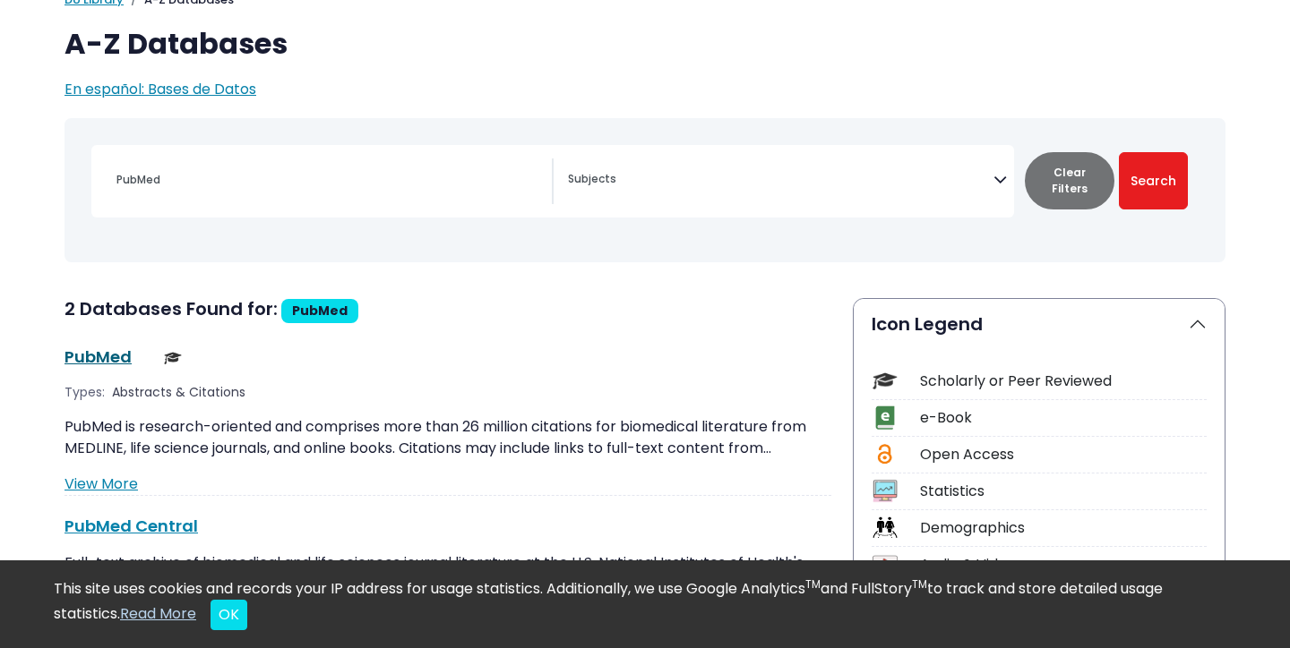
click at [109, 346] on link "PubMed This link opens in a new window" at bounding box center [97, 357] width 67 height 22
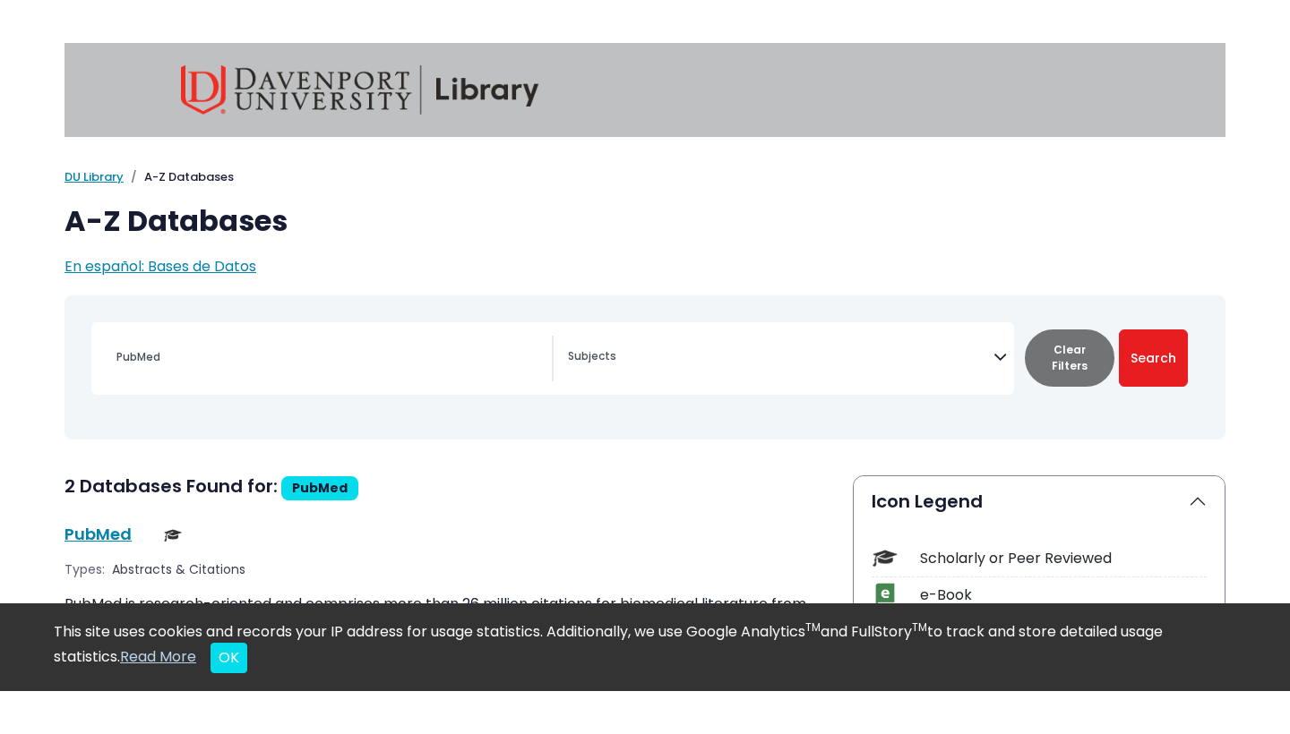
scroll to position [0, 0]
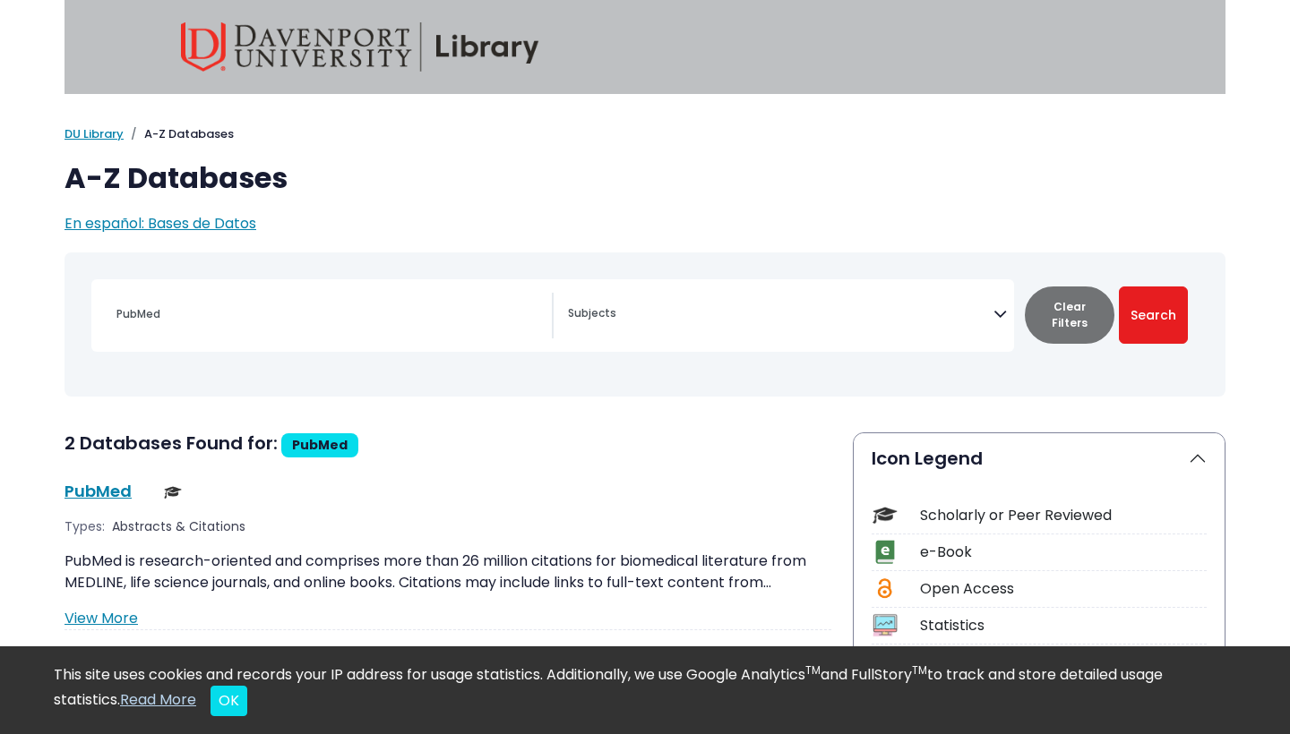
click at [945, 191] on h1 "A-Z Databases" at bounding box center [644, 178] width 1161 height 34
click at [1161, 13] on div at bounding box center [644, 47] width 1161 height 94
